Goal: Task Accomplishment & Management: Manage account settings

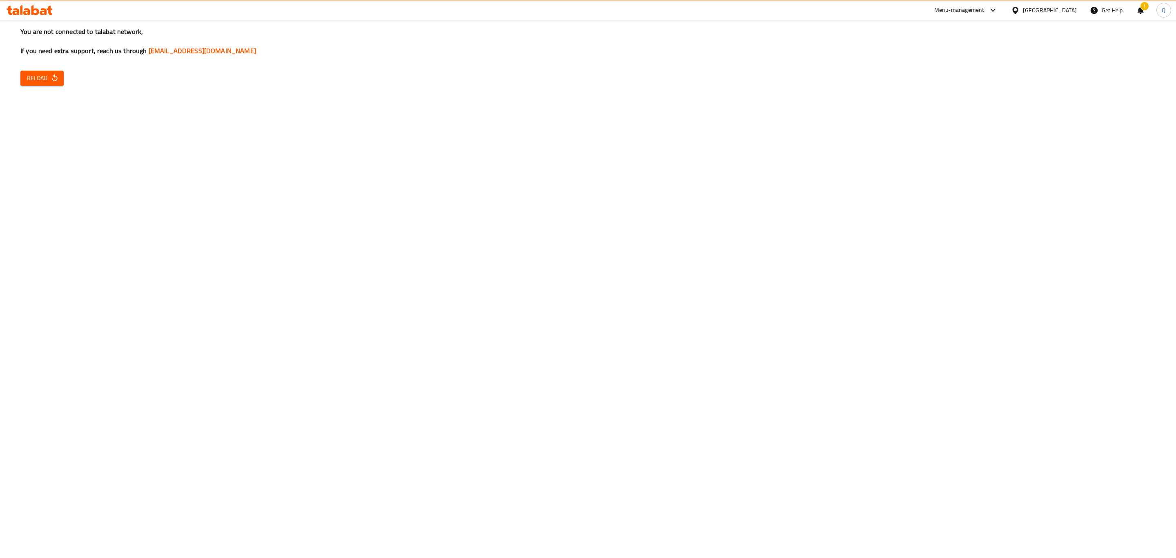
click at [37, 77] on span "Reload" at bounding box center [42, 78] width 30 height 10
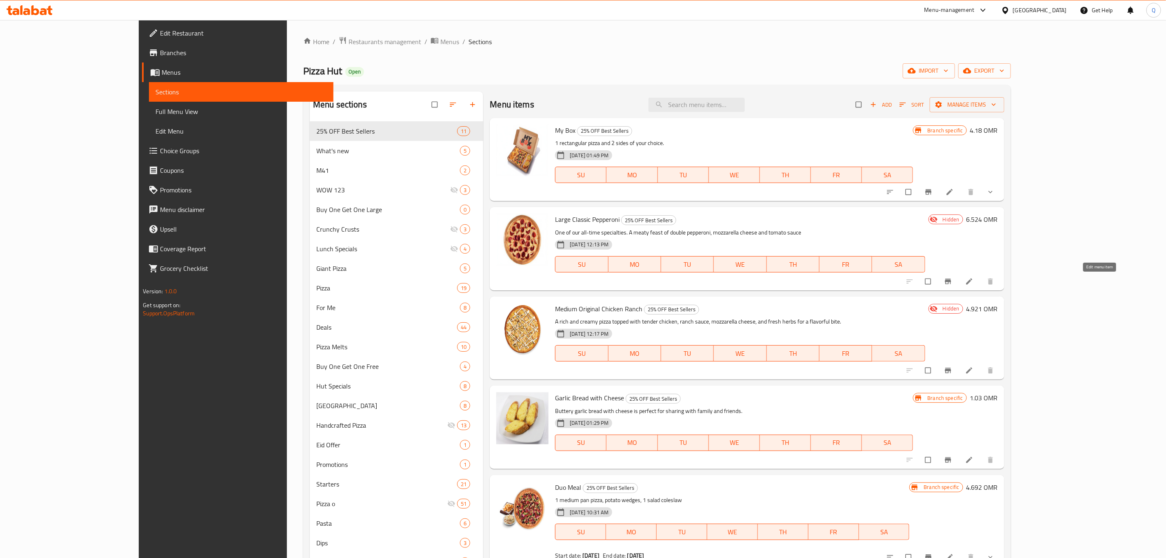
click at [972, 282] on icon at bounding box center [969, 281] width 6 height 6
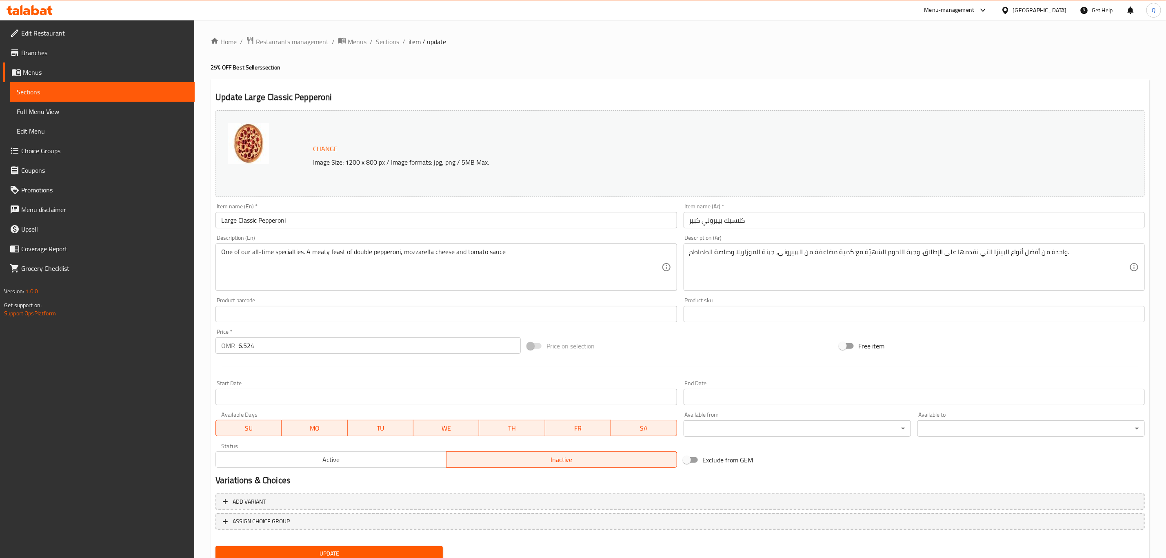
click at [356, 457] on span "Active" at bounding box center [331, 460] width 224 height 12
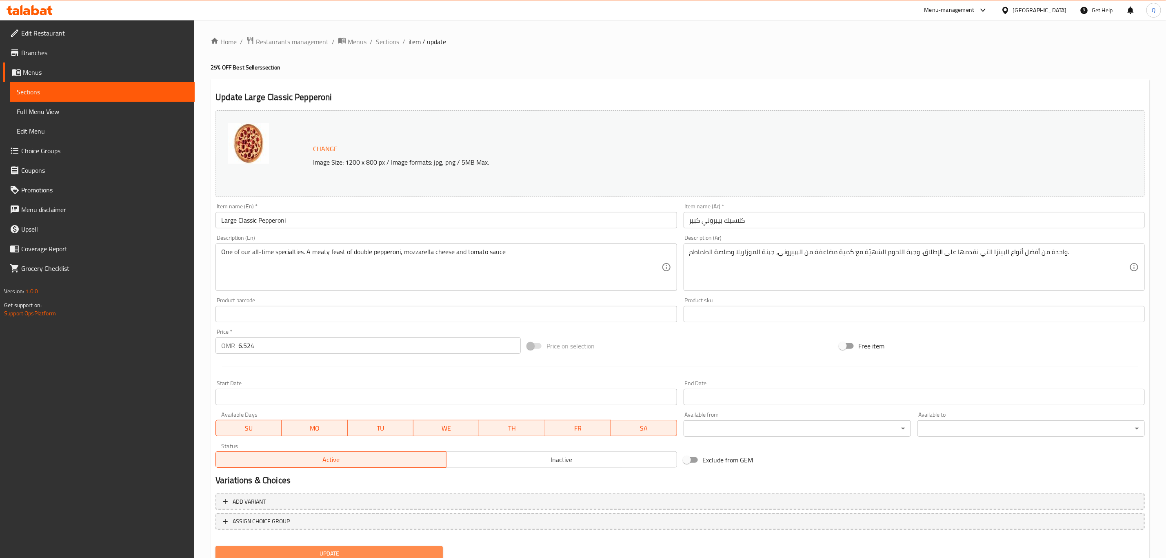
click at [362, 548] on span "Update" at bounding box center [329, 553] width 214 height 10
click at [389, 45] on span "Sections" at bounding box center [387, 42] width 23 height 10
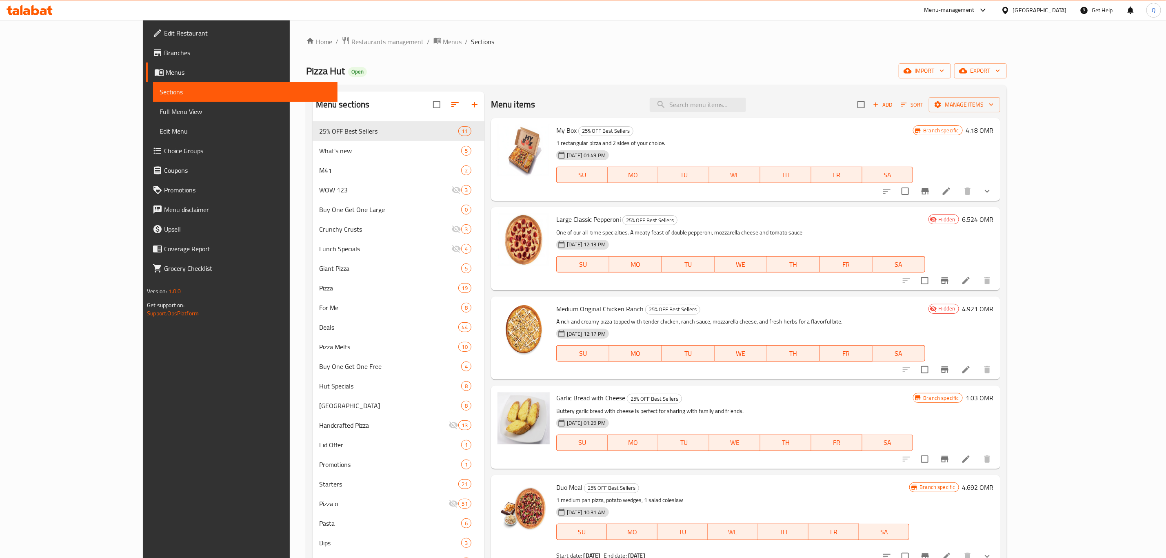
click at [978, 367] on li at bounding box center [966, 369] width 23 height 15
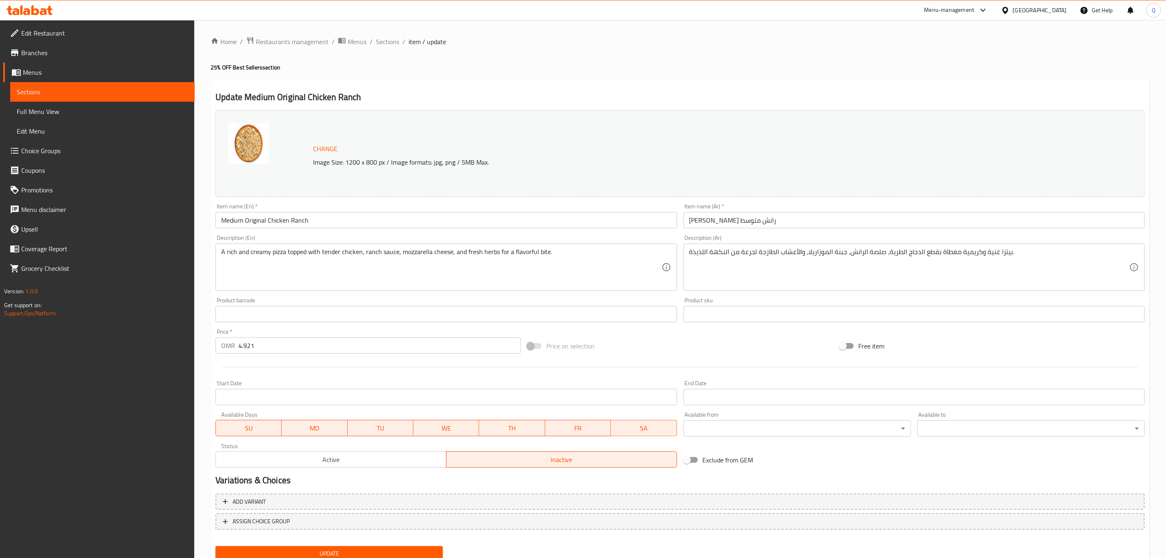
click at [311, 452] on button "Active" at bounding box center [331, 459] width 231 height 16
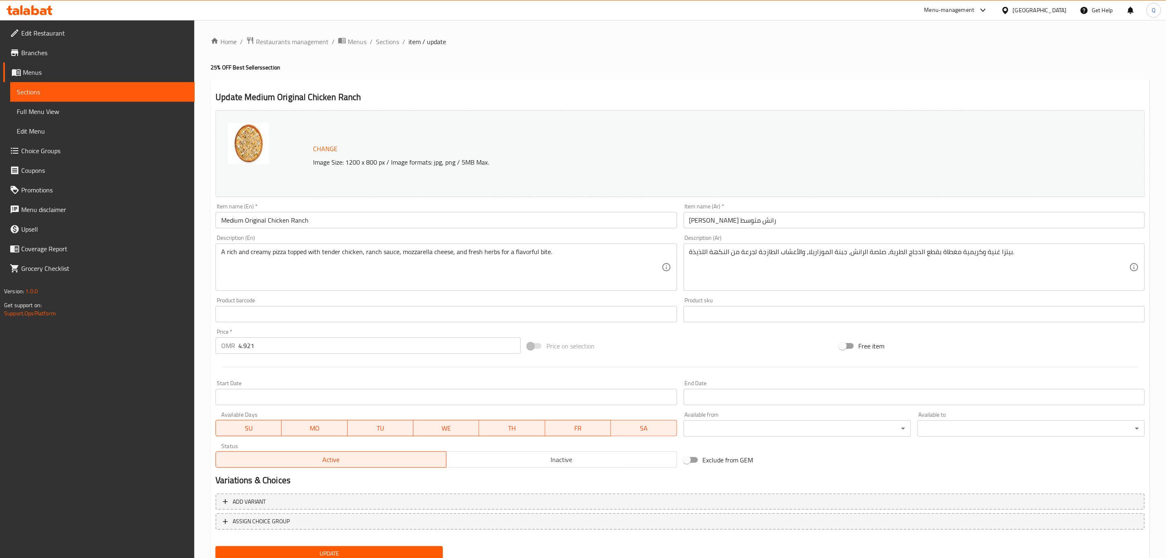
click at [400, 553] on span "Update" at bounding box center [329, 553] width 214 height 10
click at [387, 42] on span "Sections" at bounding box center [387, 42] width 23 height 10
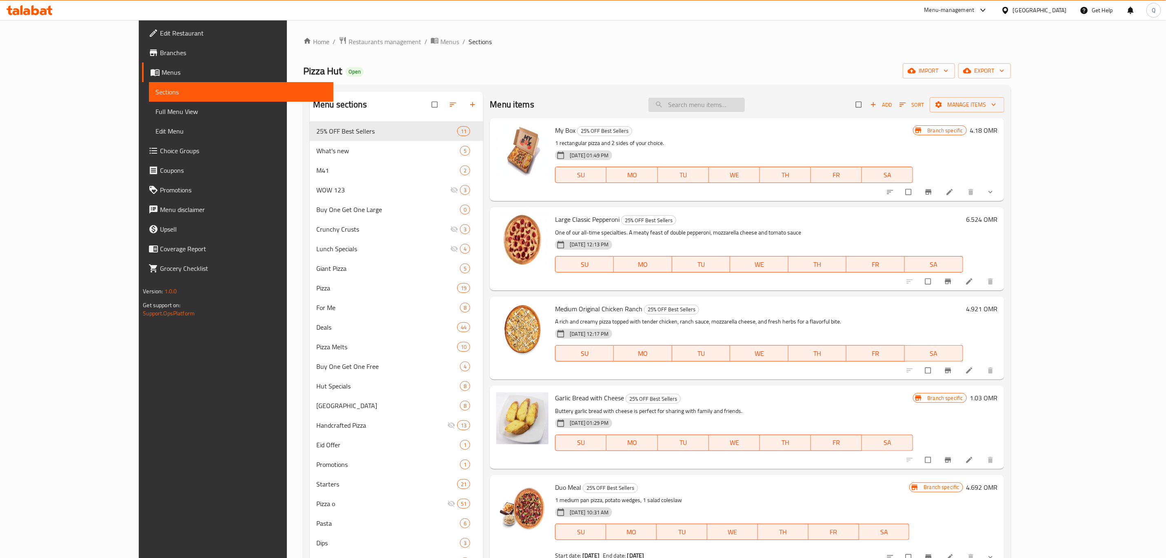
click at [745, 107] on input "search" at bounding box center [697, 105] width 96 height 14
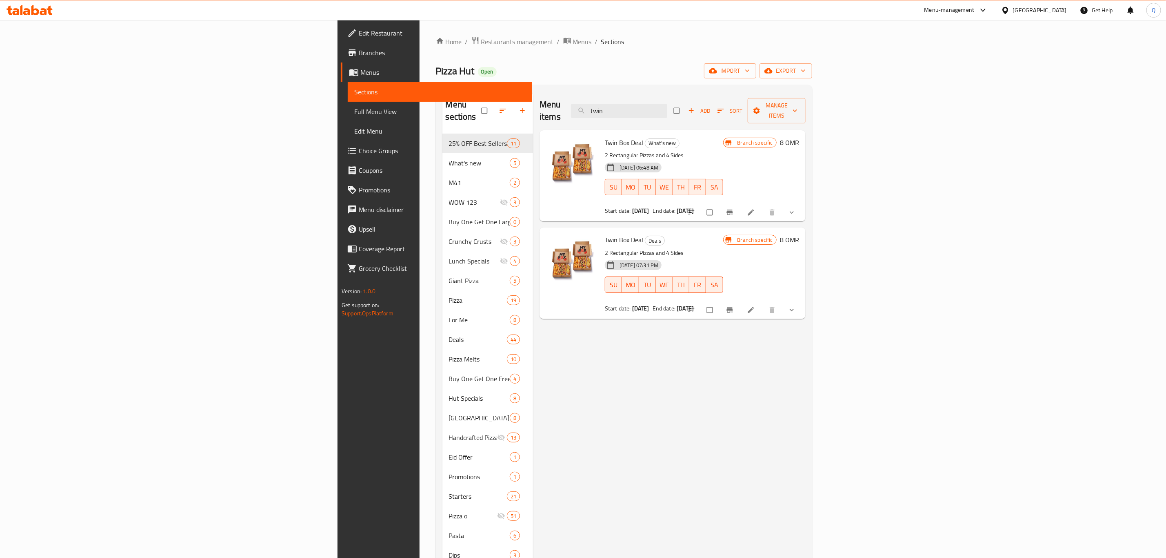
type input "twin"
click at [719, 205] on input "checkbox" at bounding box center [710, 213] width 17 height 16
checkbox input "true"
click at [719, 302] on input "checkbox" at bounding box center [710, 310] width 17 height 16
checkbox input "true"
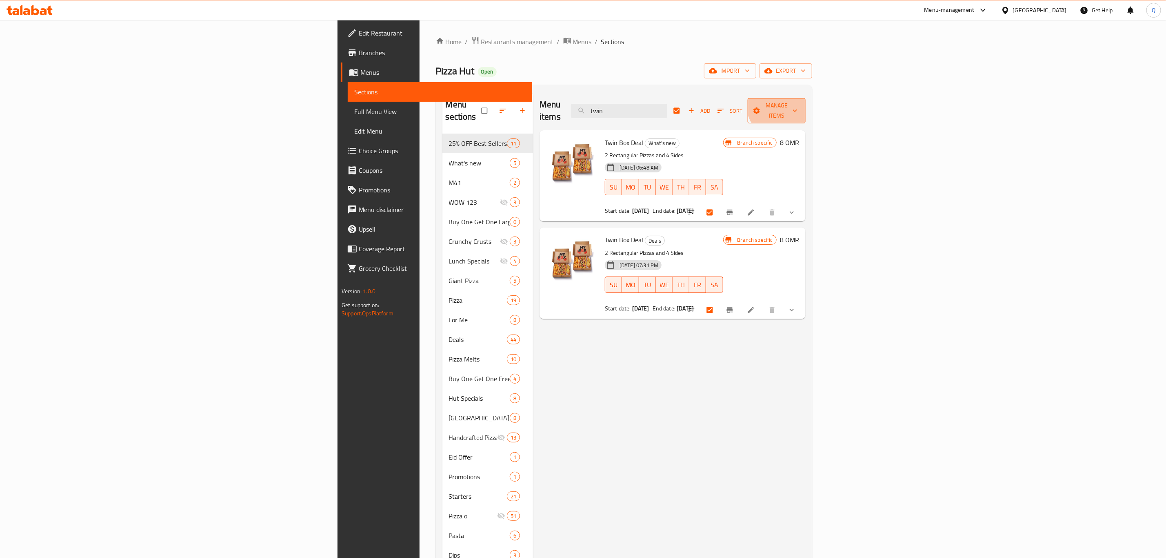
click at [799, 102] on span "Manage items" at bounding box center [776, 110] width 45 height 20
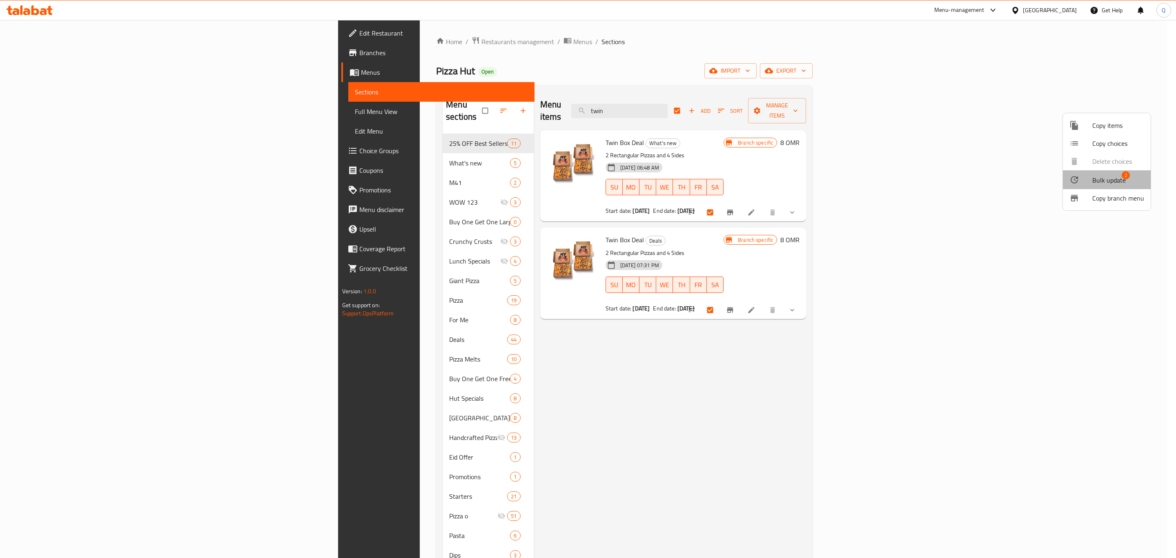
click at [1111, 180] on span "Bulk update" at bounding box center [1108, 180] width 33 height 10
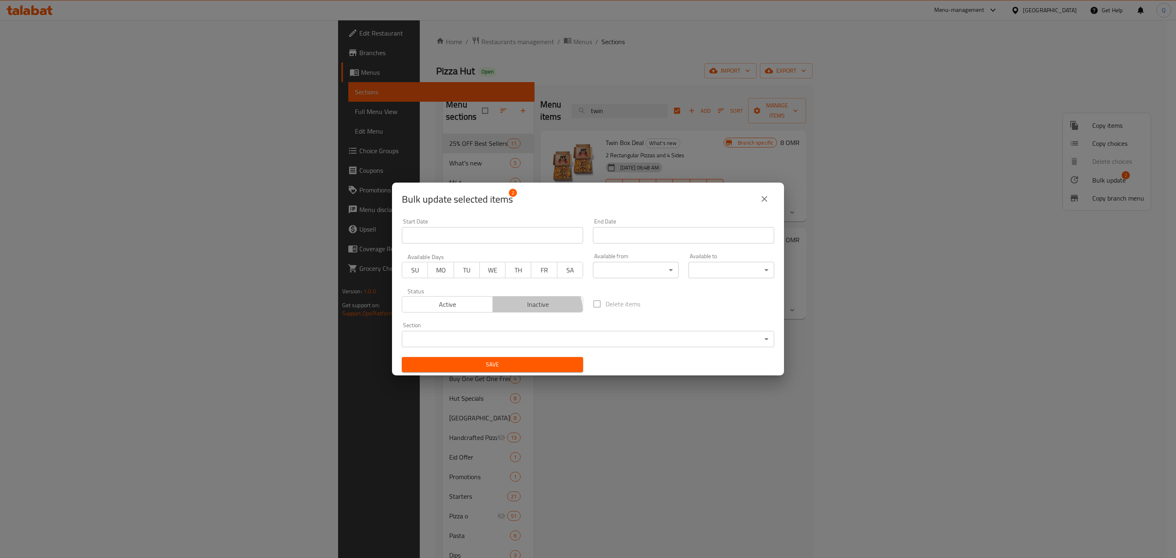
click at [530, 311] on button "Inactive" at bounding box center [537, 304] width 91 height 16
click at [556, 363] on span "Save" at bounding box center [492, 364] width 168 height 10
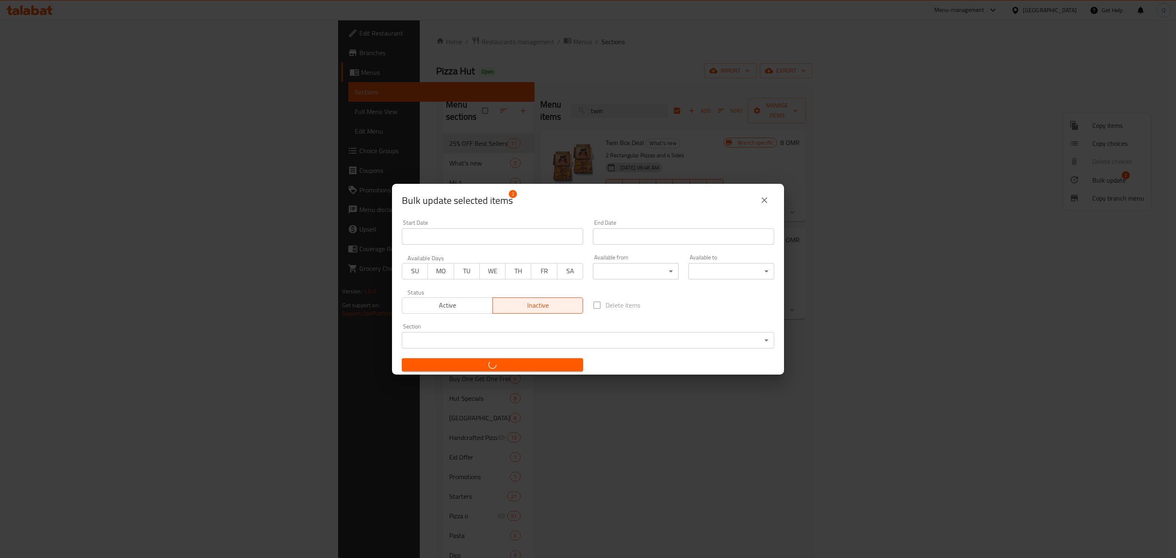
checkbox input "false"
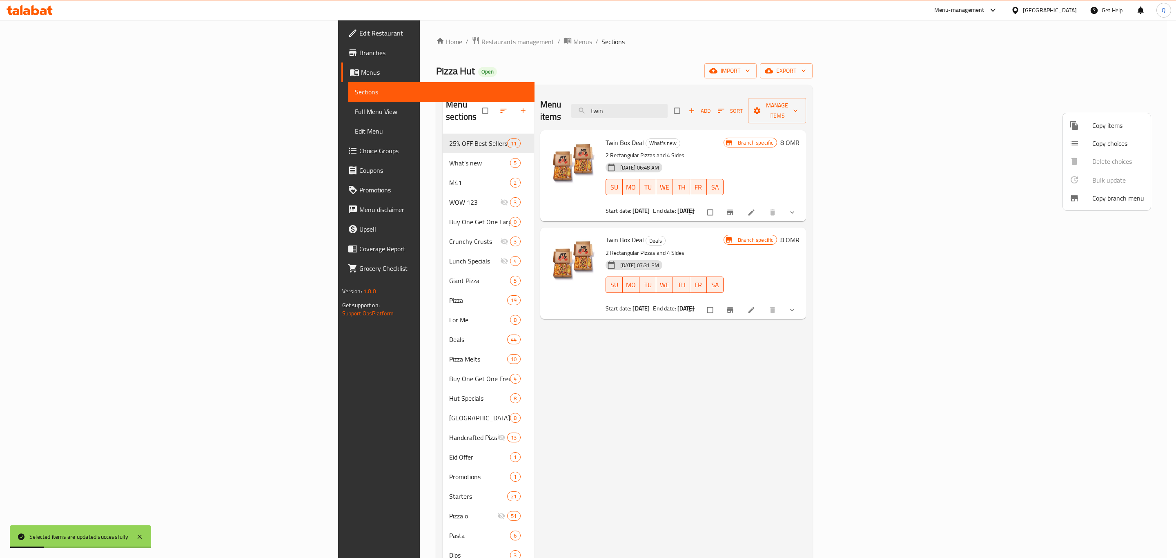
click at [745, 100] on div at bounding box center [588, 279] width 1176 height 558
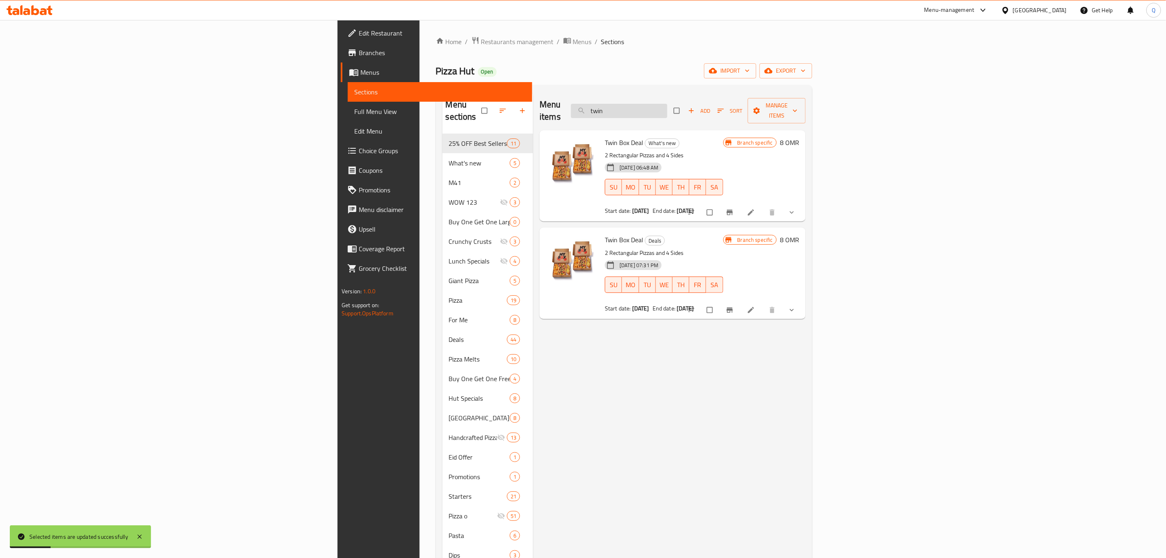
click at [667, 104] on input "twin" at bounding box center [619, 111] width 96 height 14
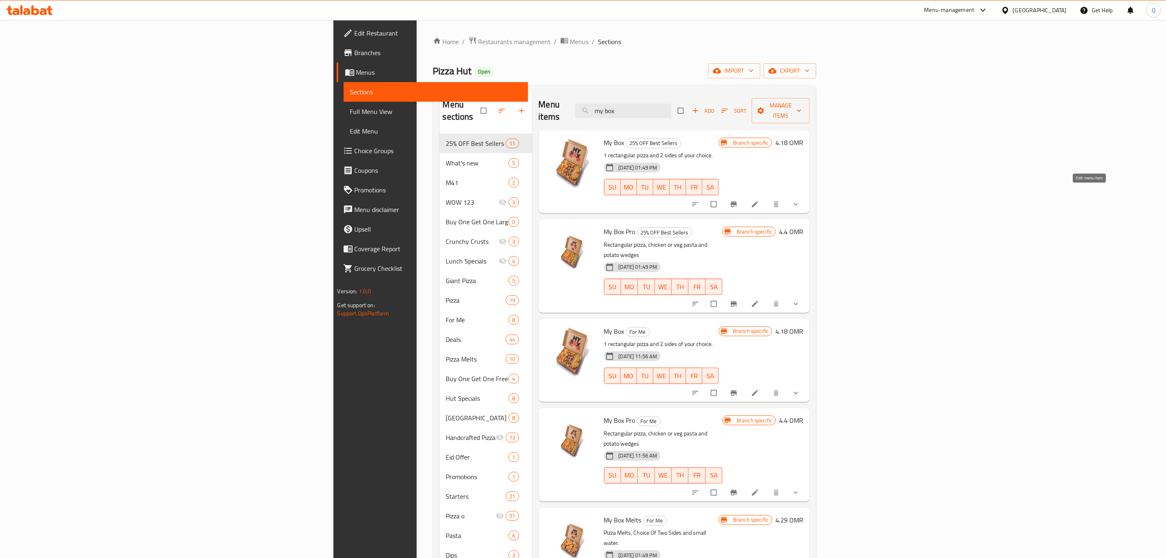
type input "my box"
click at [759, 200] on icon at bounding box center [755, 204] width 8 height 8
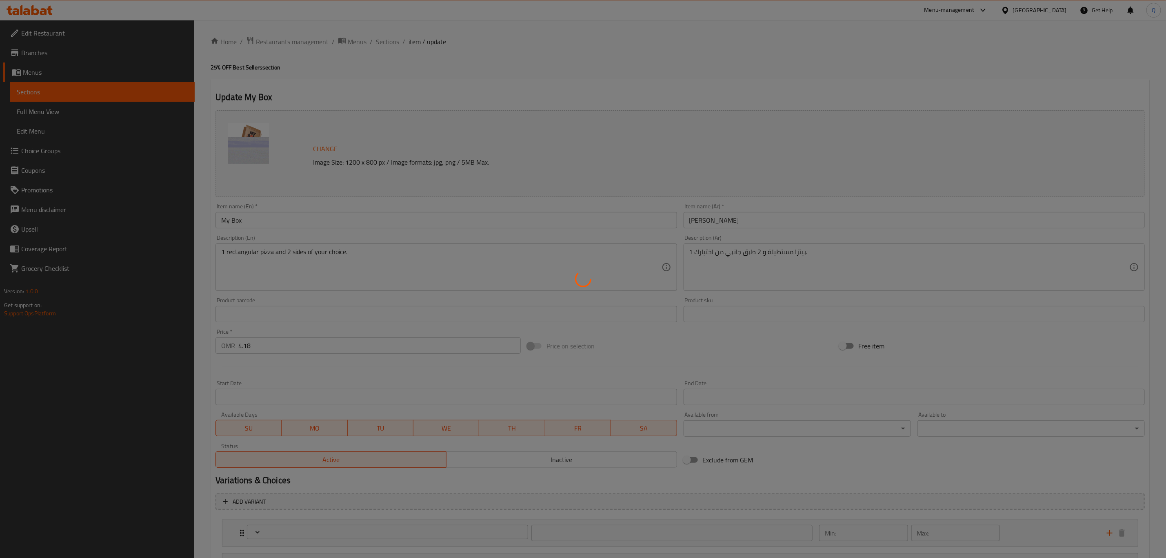
type input "اختيارك من البيتزا المستطيلة:"
type input "1"
type input "اختيارك من اثنين طبق جانبي:"
type input "2"
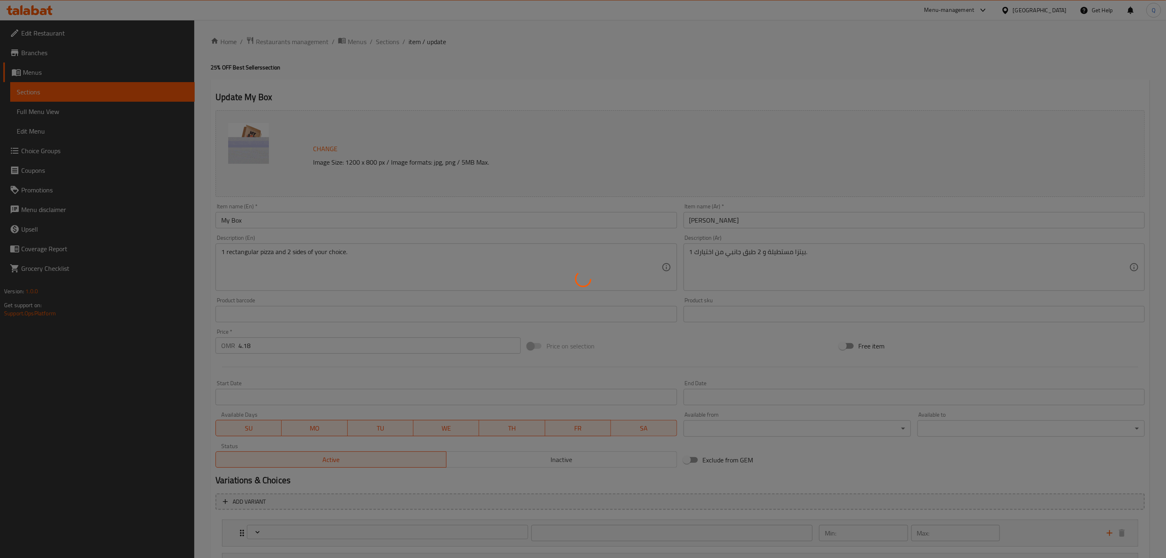
type input "2"
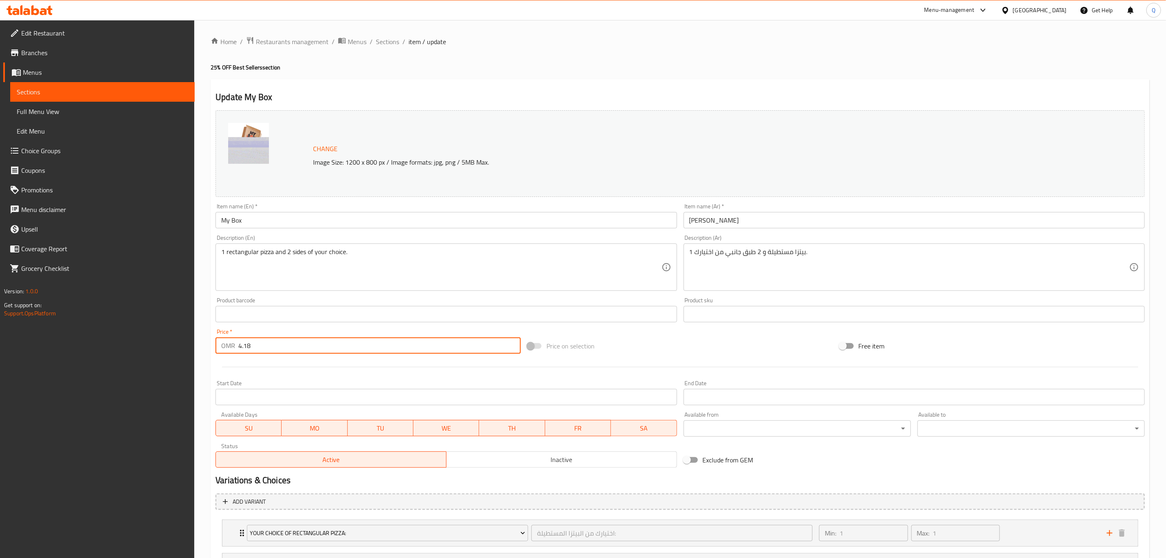
click at [283, 349] on input "4.18" at bounding box center [379, 345] width 282 height 16
click at [283, 348] on input "4.18" at bounding box center [379, 345] width 282 height 16
type input "3.999"
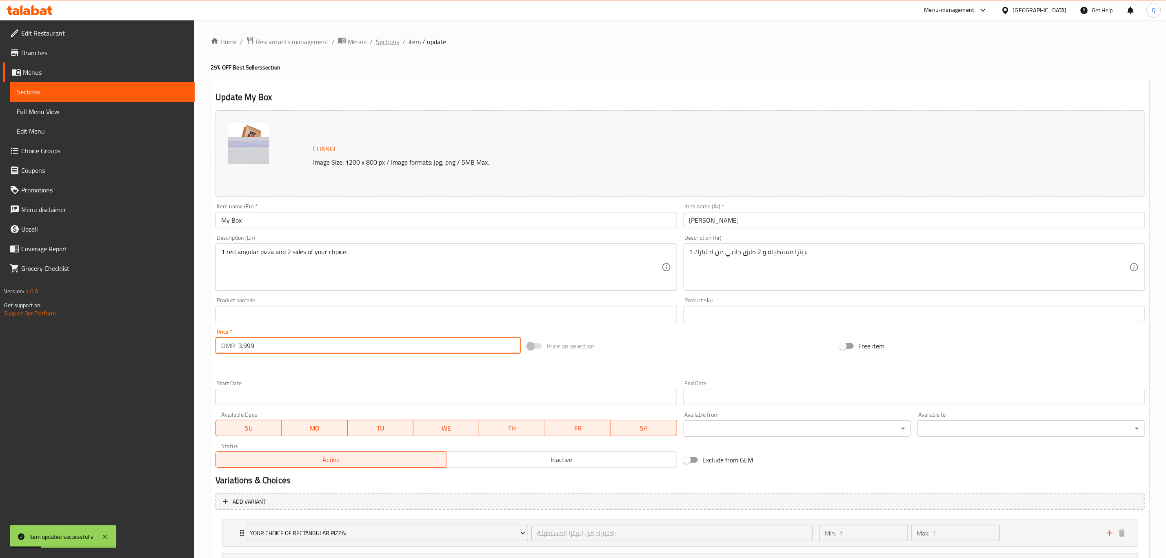
click at [392, 41] on span "Sections" at bounding box center [387, 42] width 23 height 10
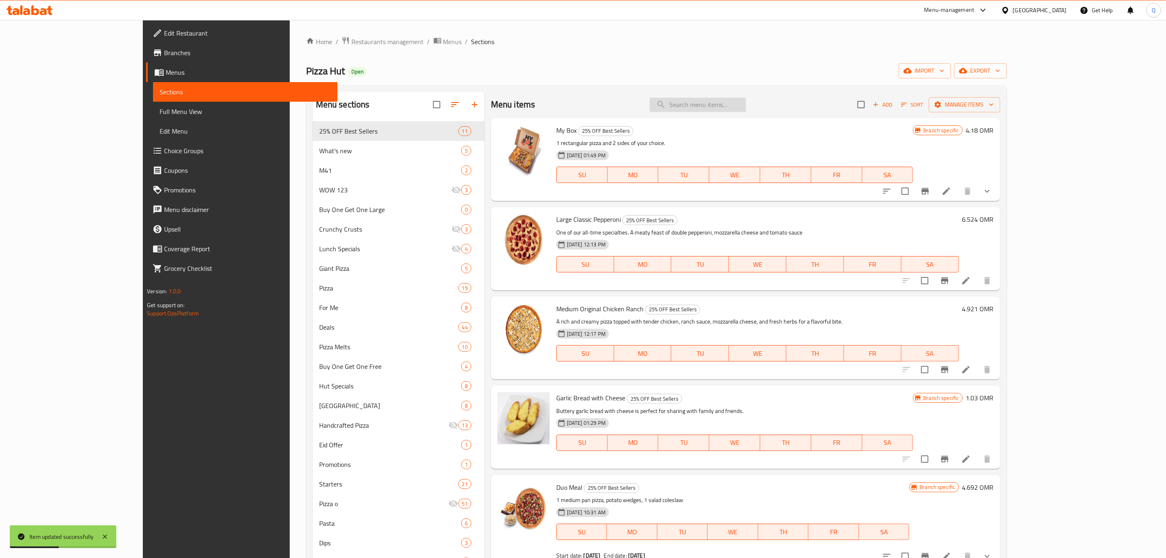
click at [746, 111] on input "search" at bounding box center [698, 105] width 96 height 14
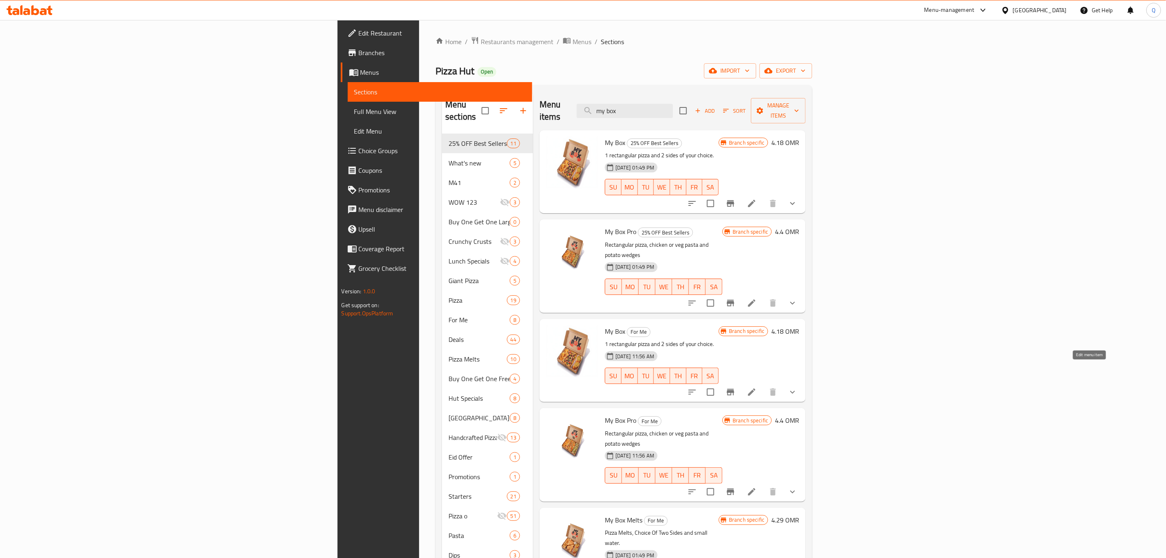
type input "my box"
click at [756, 388] on icon at bounding box center [751, 391] width 7 height 7
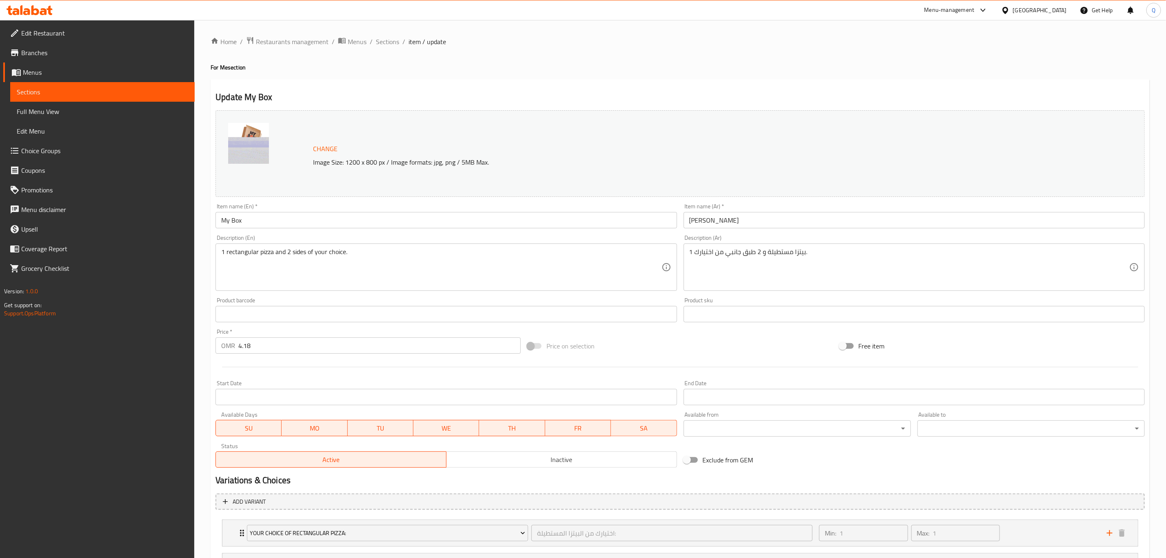
click at [372, 339] on input "4.18" at bounding box center [379, 345] width 282 height 16
type input "3.999"
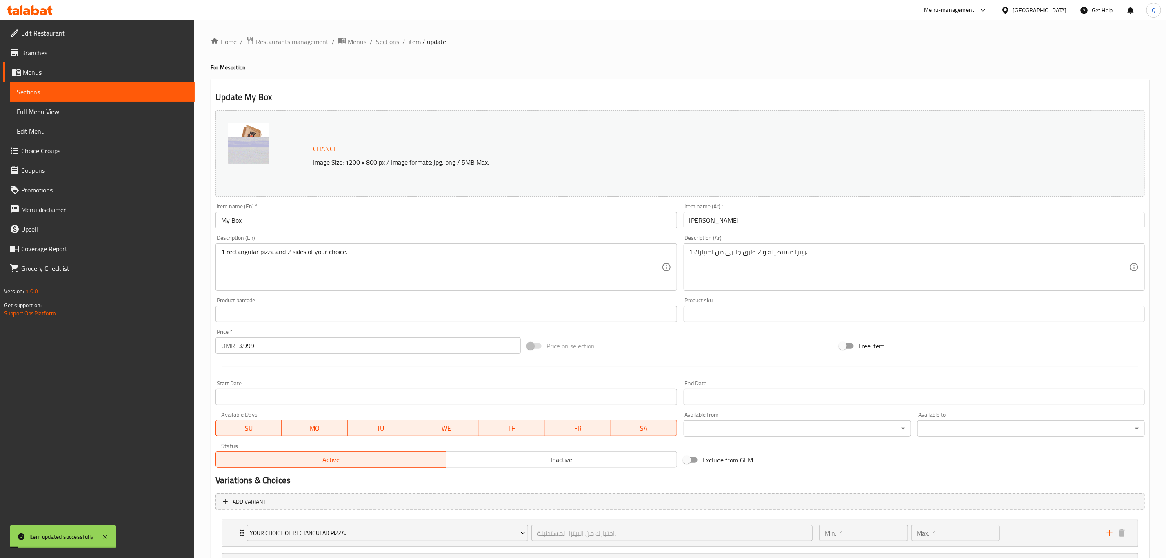
click at [387, 40] on span "Sections" at bounding box center [387, 42] width 23 height 10
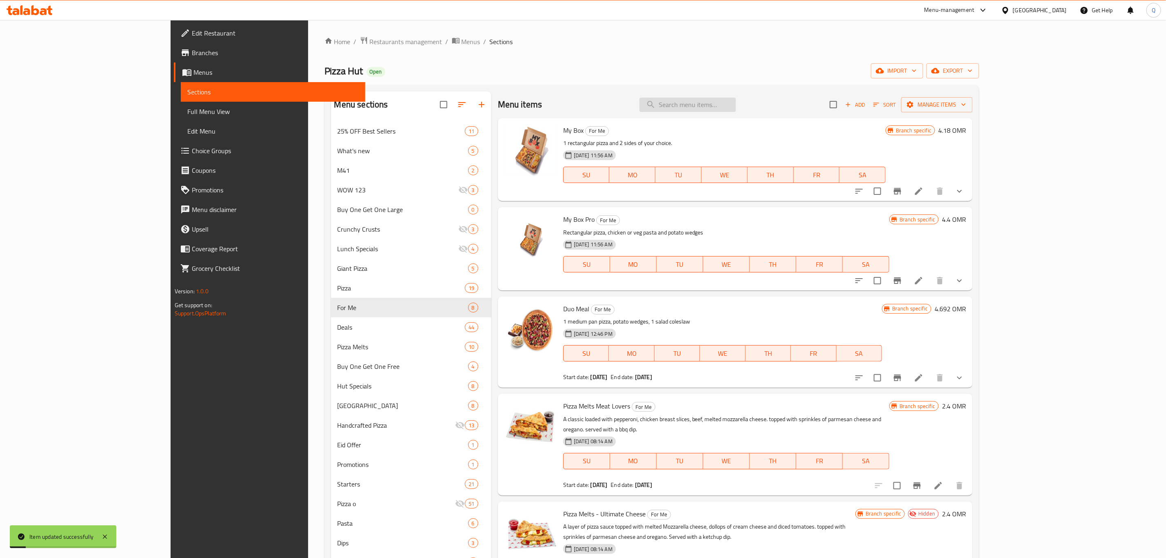
click at [732, 108] on input "search" at bounding box center [688, 105] width 96 height 14
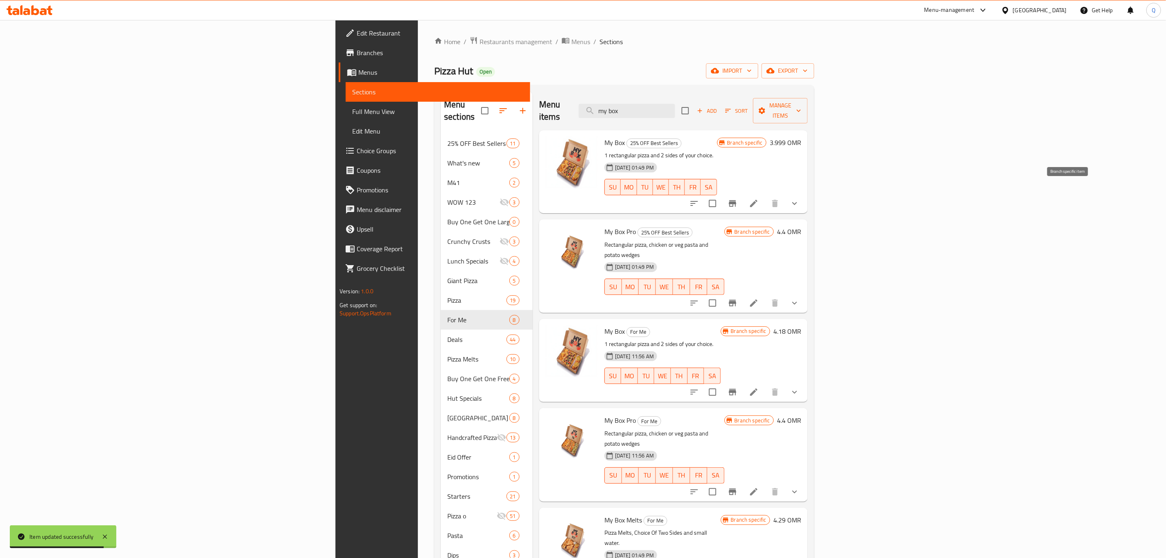
type input "my box"
click at [736, 200] on icon "Branch-specific-item" at bounding box center [732, 203] width 7 height 7
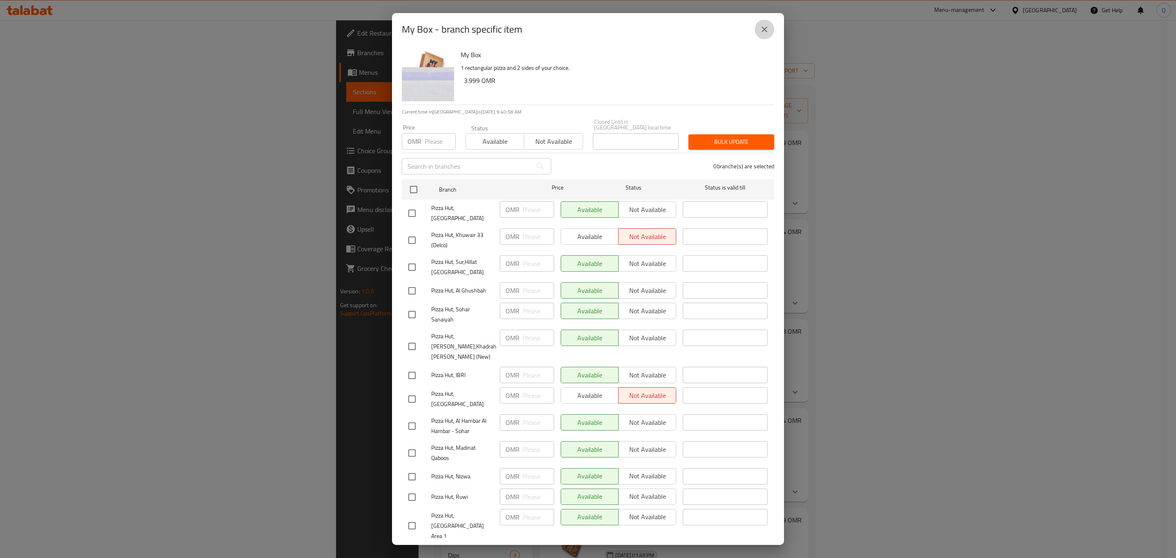
click at [765, 26] on icon "close" at bounding box center [764, 29] width 10 height 10
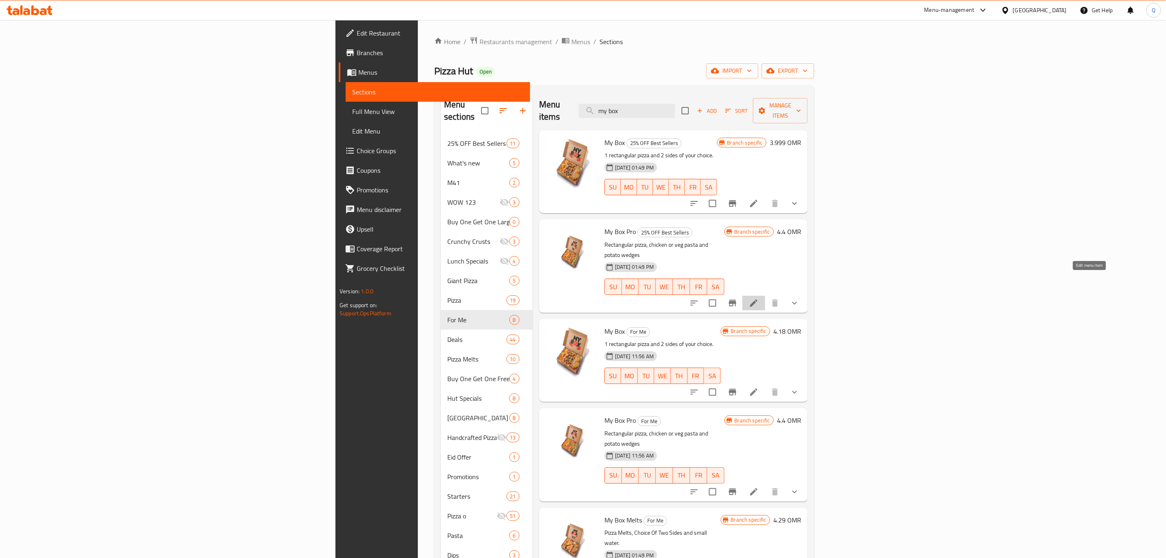
click at [759, 298] on icon at bounding box center [754, 303] width 10 height 10
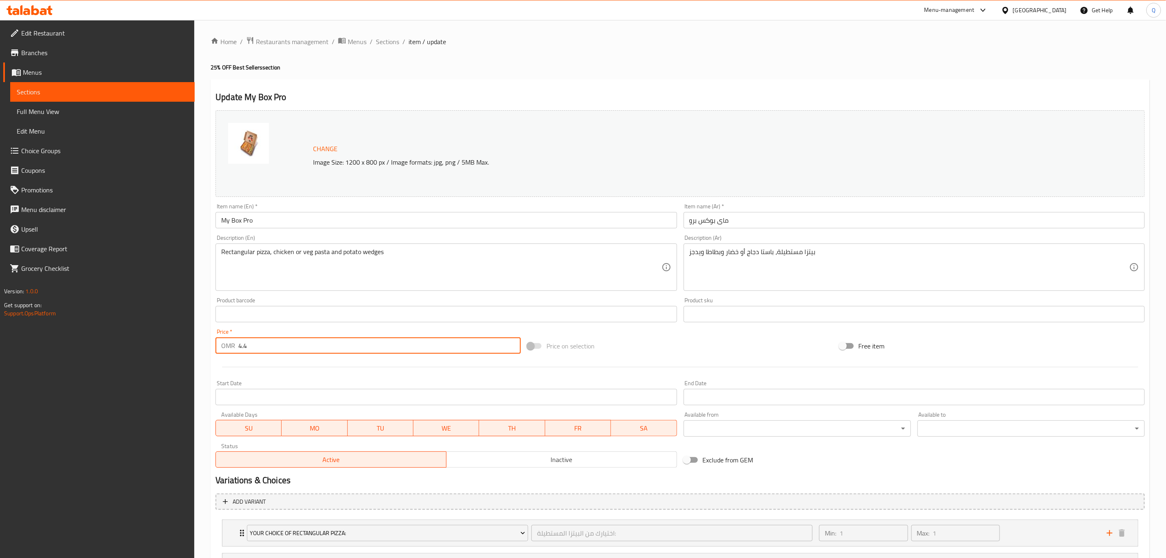
click at [411, 340] on input "4.4" at bounding box center [379, 345] width 282 height 16
type input "4.3"
click at [384, 42] on span "Sections" at bounding box center [387, 42] width 23 height 10
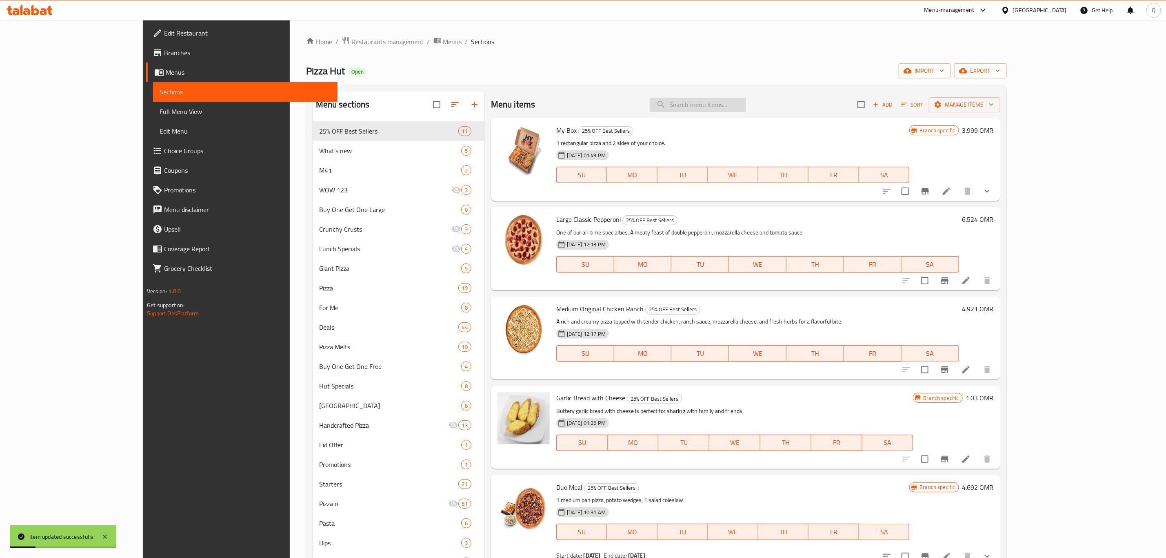
click at [746, 103] on input "search" at bounding box center [698, 105] width 96 height 14
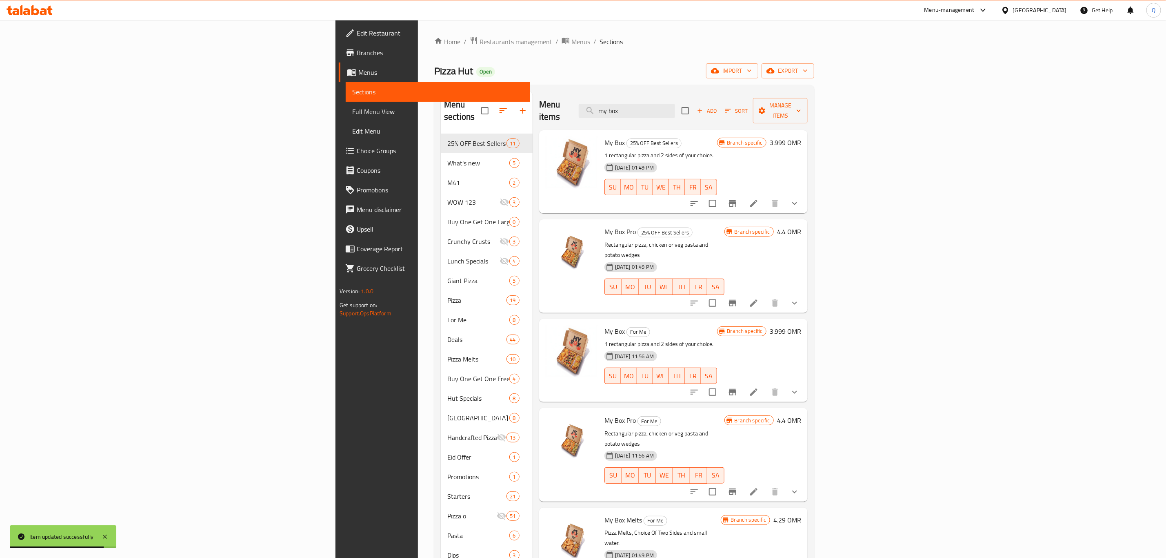
type input "my box"
click at [758, 488] on icon at bounding box center [753, 491] width 7 height 7
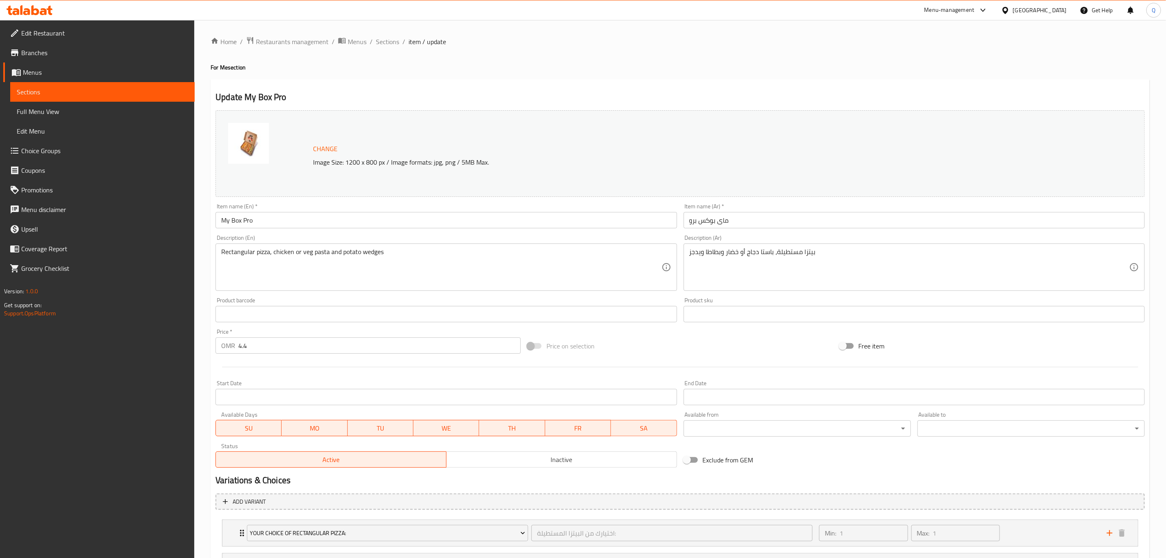
click at [306, 343] on input "4.4" at bounding box center [379, 345] width 282 height 16
type input "4.3"
click at [390, 39] on span "Sections" at bounding box center [387, 42] width 23 height 10
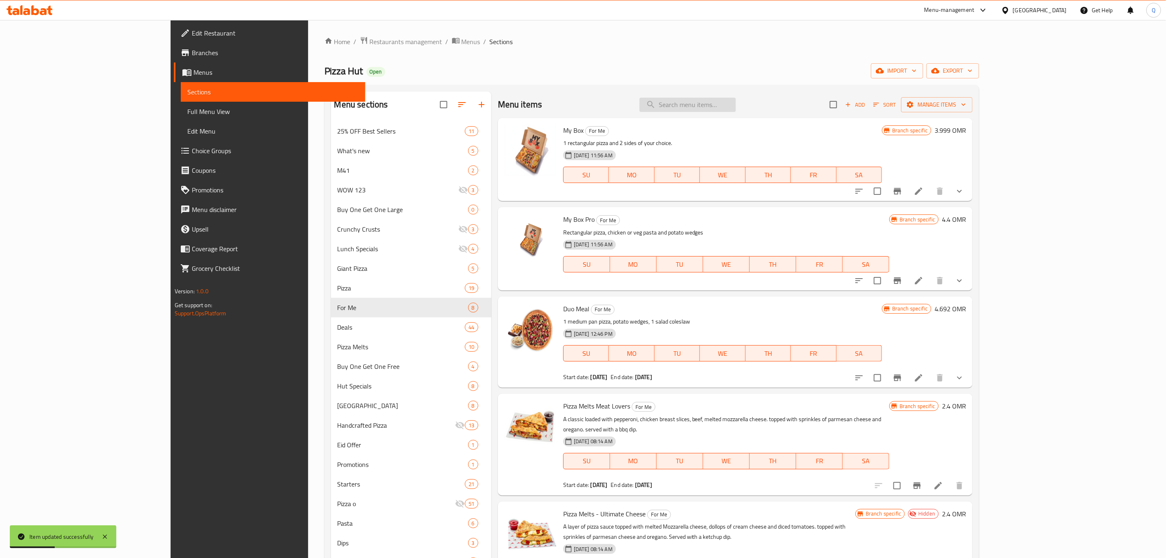
click at [736, 110] on input "search" at bounding box center [688, 105] width 96 height 14
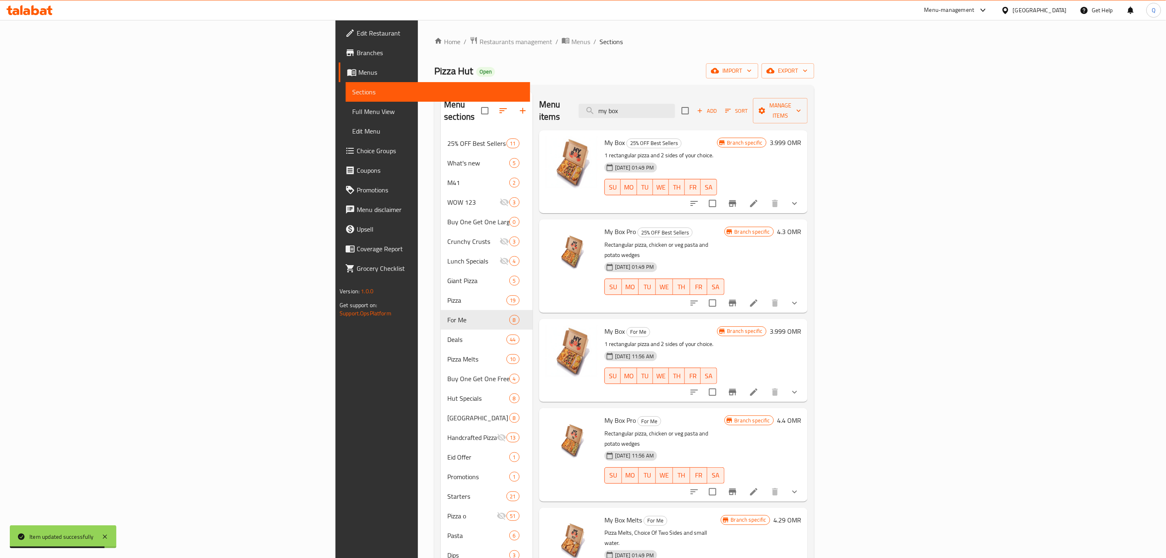
scroll to position [114, 0]
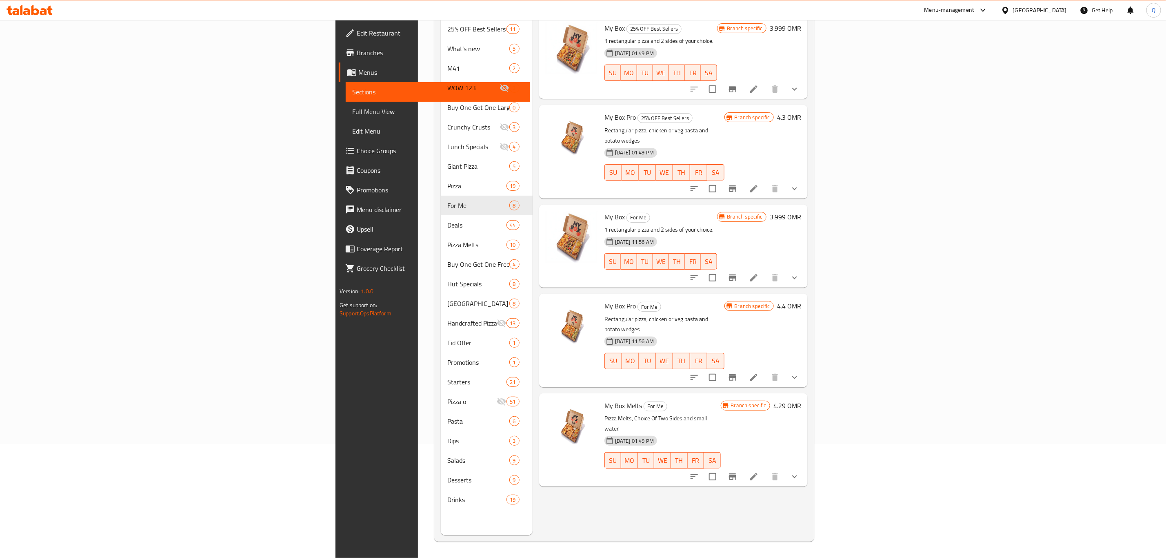
type input "my box"
click at [765, 469] on li at bounding box center [754, 476] width 23 height 15
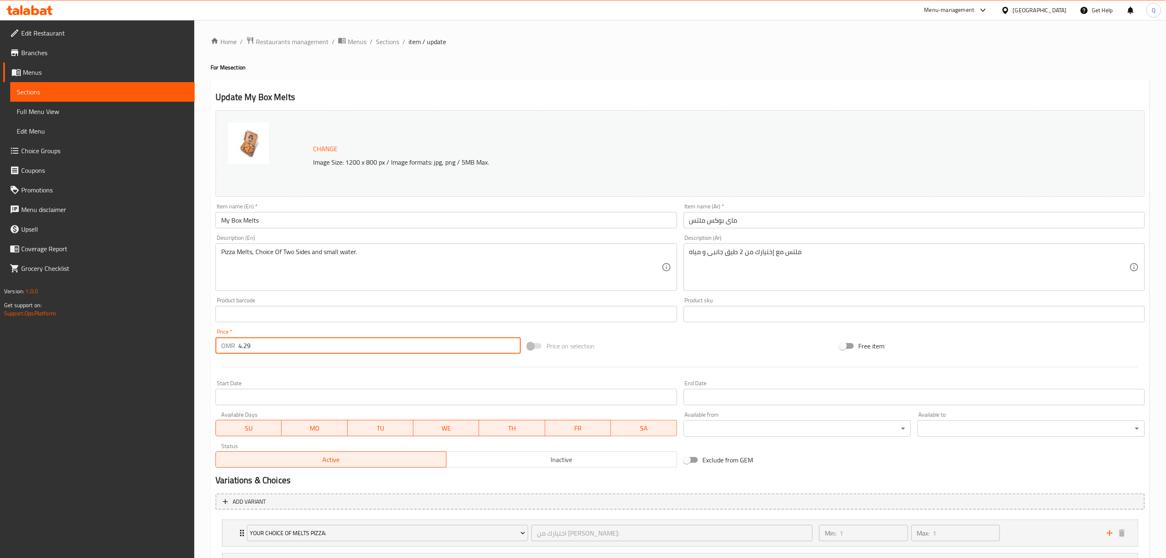
click at [370, 348] on input "4.29" at bounding box center [379, 345] width 282 height 16
type input "4.199"
click at [383, 44] on span "Sections" at bounding box center [387, 42] width 23 height 10
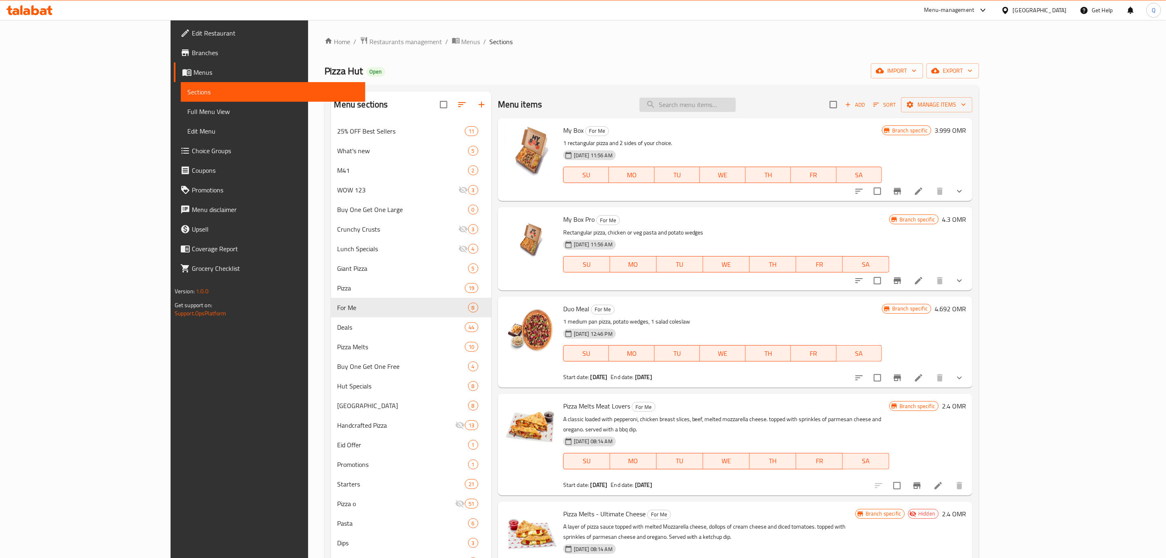
click at [736, 102] on input "search" at bounding box center [688, 105] width 96 height 14
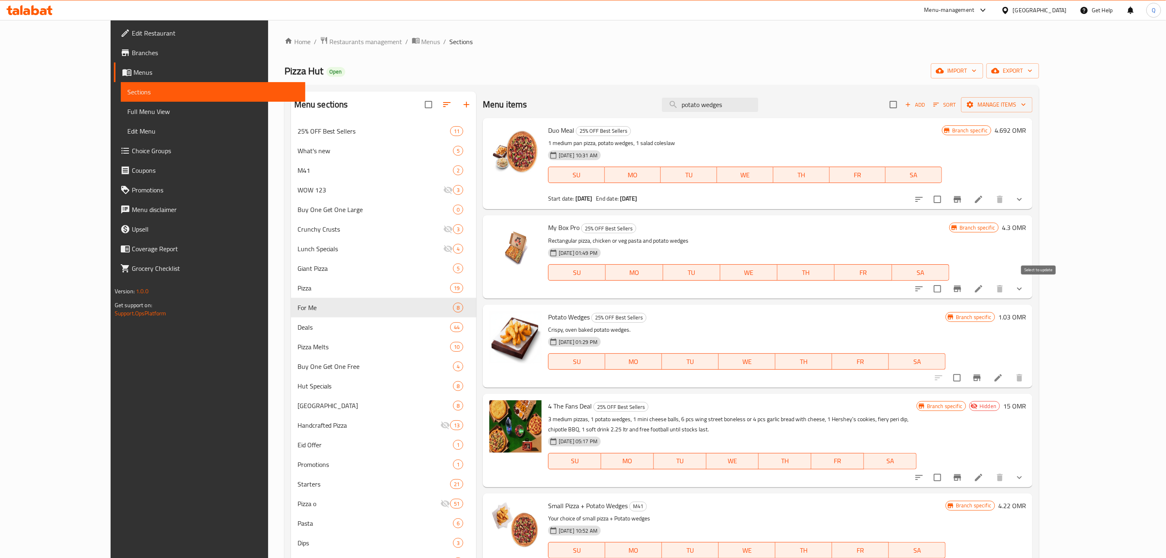
type input "potato wedges"
click at [946, 290] on input "checkbox" at bounding box center [937, 288] width 17 height 17
click at [1026, 104] on span "Manage items" at bounding box center [997, 105] width 58 height 10
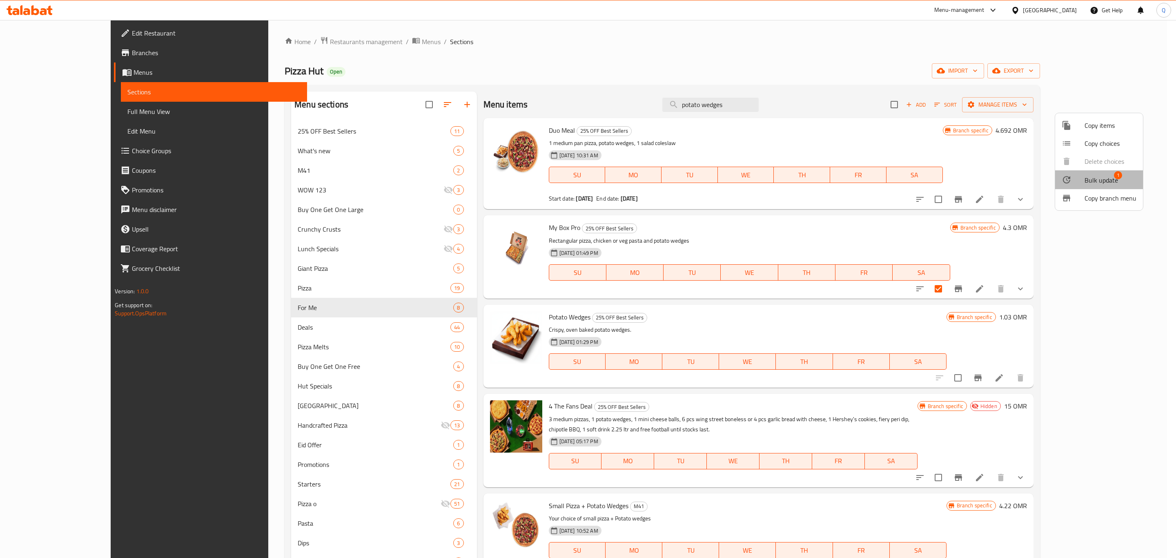
click at [1100, 176] on span "Bulk update" at bounding box center [1100, 180] width 33 height 10
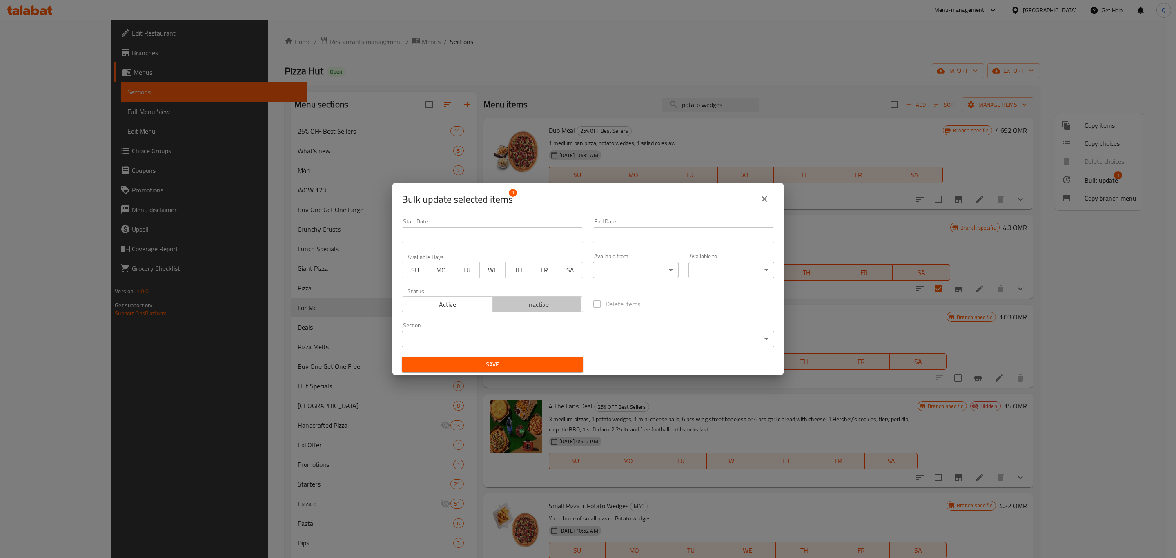
click at [508, 306] on span "Inactive" at bounding box center [538, 304] width 84 height 12
click at [511, 358] on button "Save" at bounding box center [492, 364] width 181 height 15
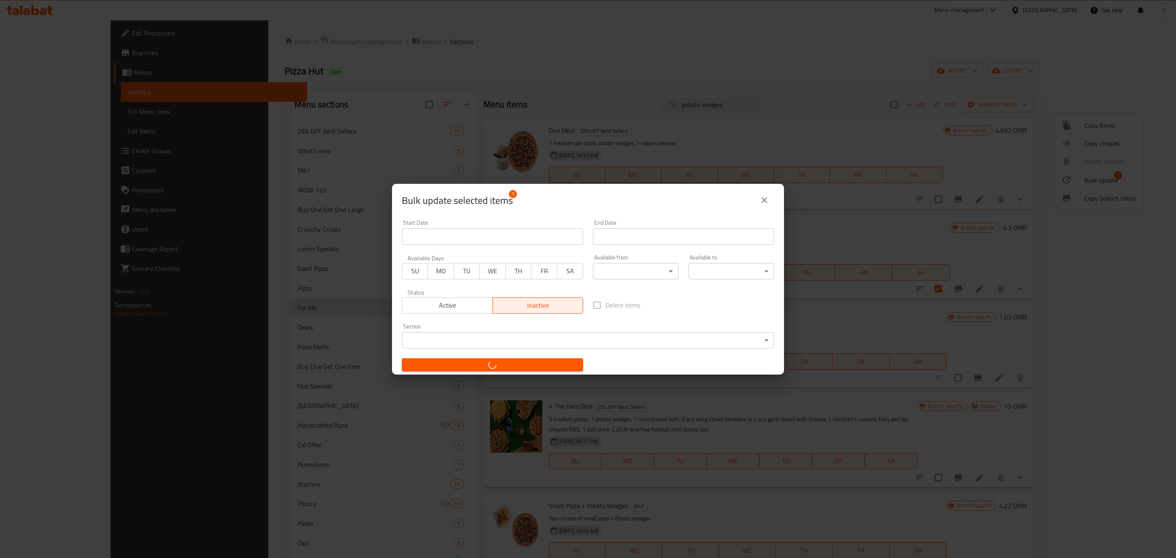
checkbox input "false"
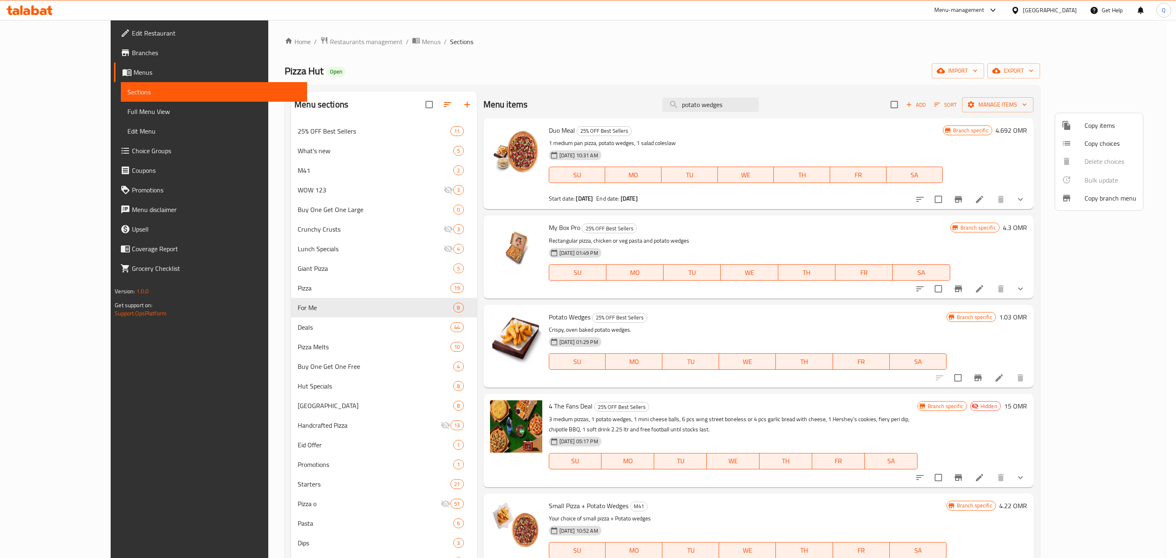
click at [386, 132] on div at bounding box center [588, 279] width 1176 height 558
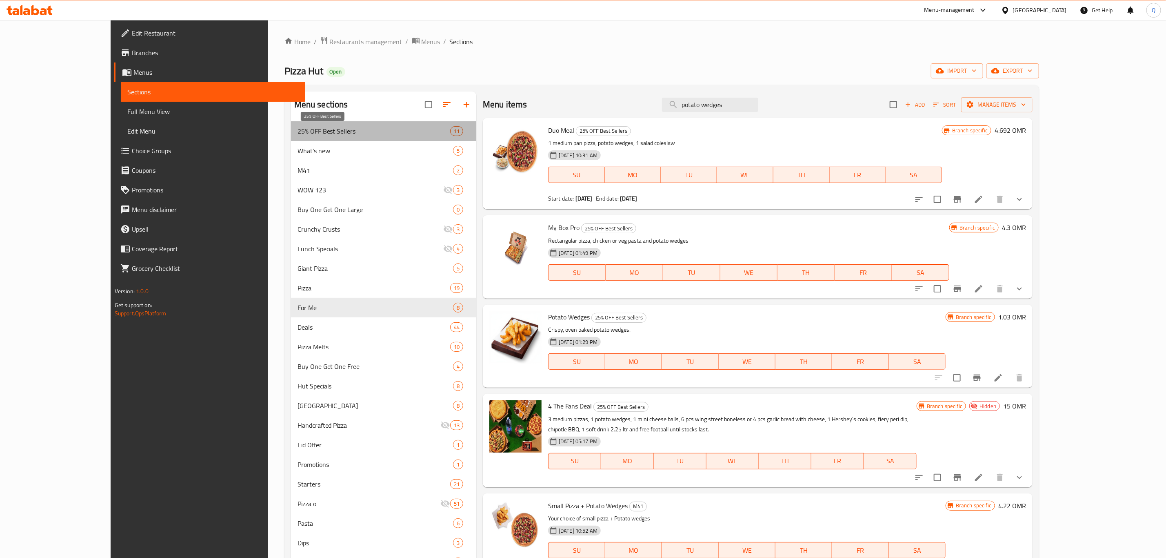
click at [311, 129] on span "25% OFF Best Sellers" at bounding box center [374, 131] width 153 height 10
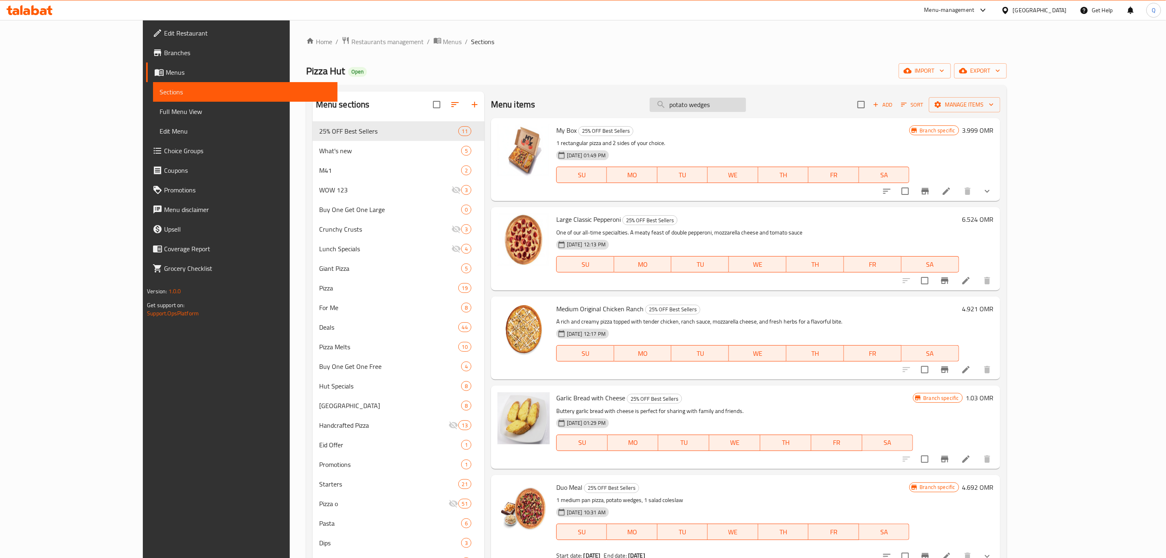
click at [746, 104] on input "potato wedges" at bounding box center [698, 105] width 96 height 14
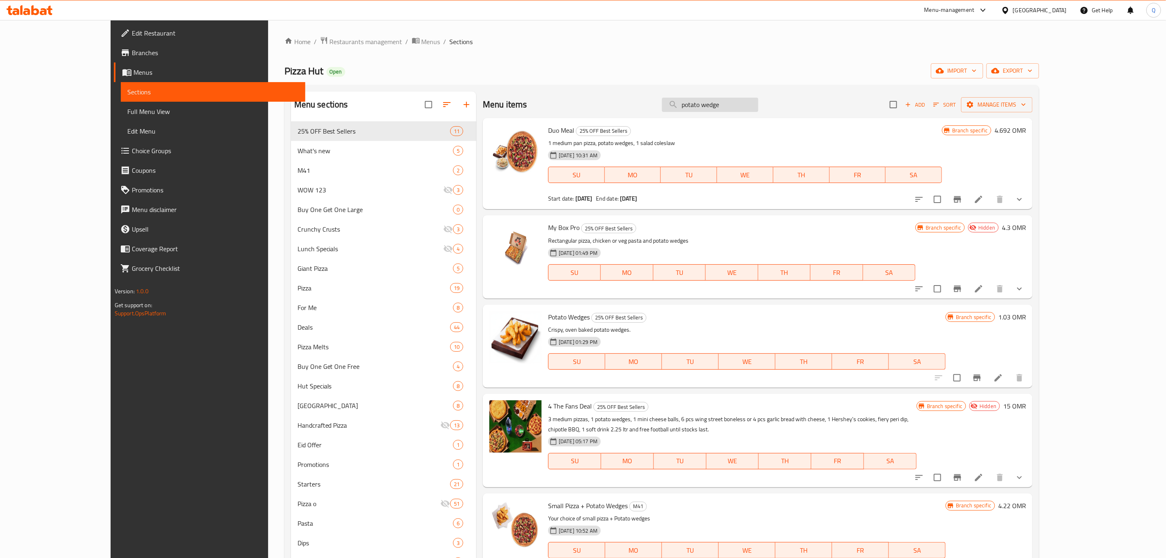
type input "potato wedges"
click at [1003, 378] on icon at bounding box center [999, 378] width 10 height 10
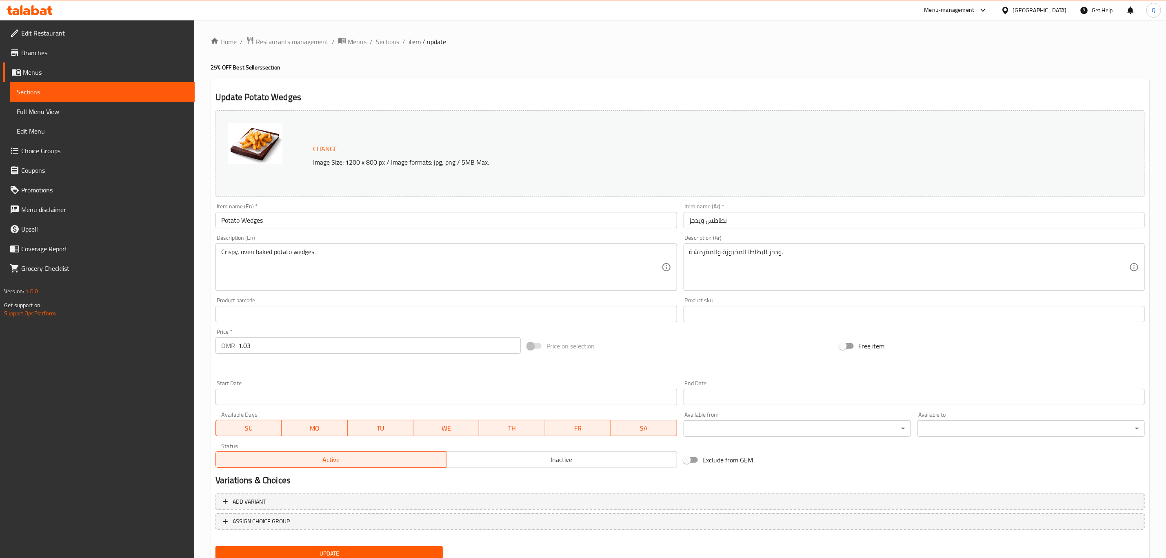
click at [487, 460] on span "Inactive" at bounding box center [562, 460] width 224 height 12
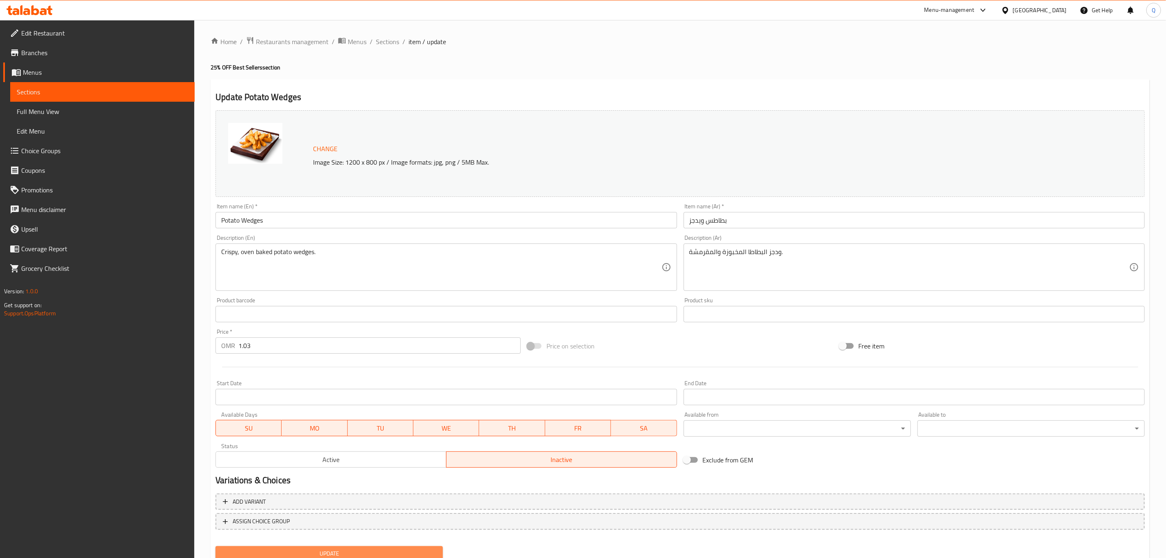
click at [405, 546] on button "Update" at bounding box center [329, 553] width 227 height 15
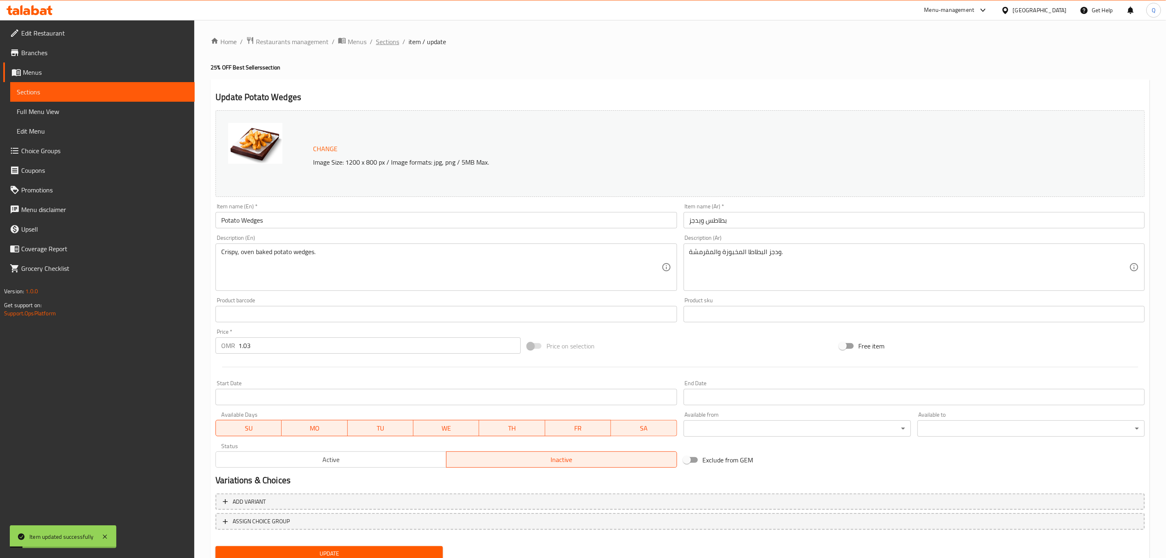
click at [383, 40] on span "Sections" at bounding box center [387, 42] width 23 height 10
